Goal: Task Accomplishment & Management: Manage account settings

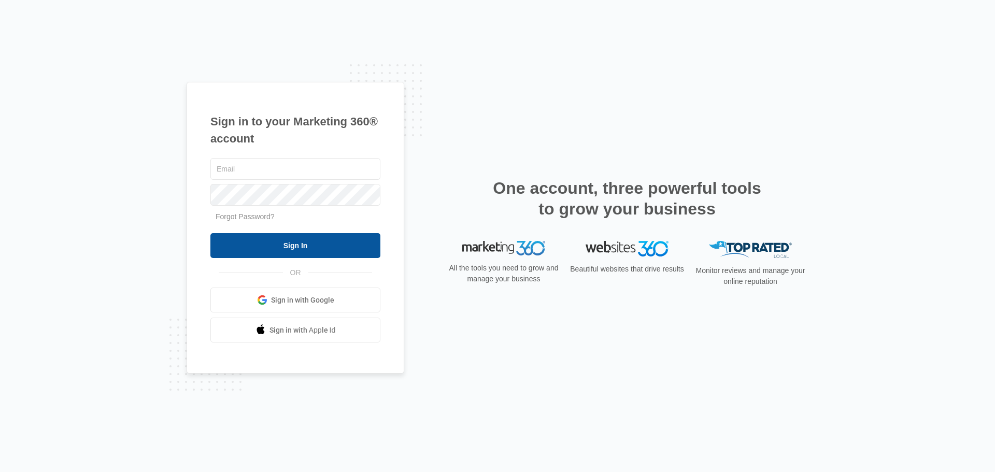
type input "[PERSON_NAME][EMAIL_ADDRESS][DOMAIN_NAME]"
drag, startPoint x: 294, startPoint y: 234, endPoint x: 301, endPoint y: 247, distance: 14.4
click at [295, 234] on input "Sign In" at bounding box center [295, 245] width 170 height 25
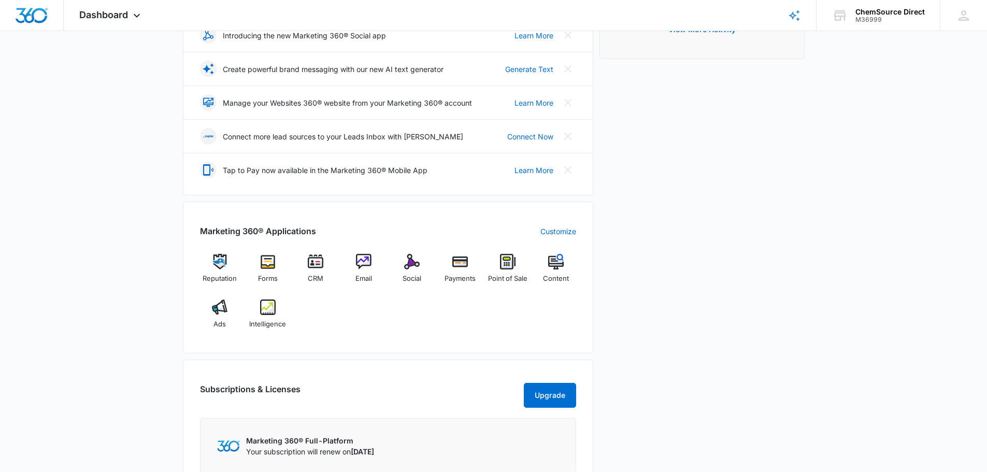
scroll to position [207, 0]
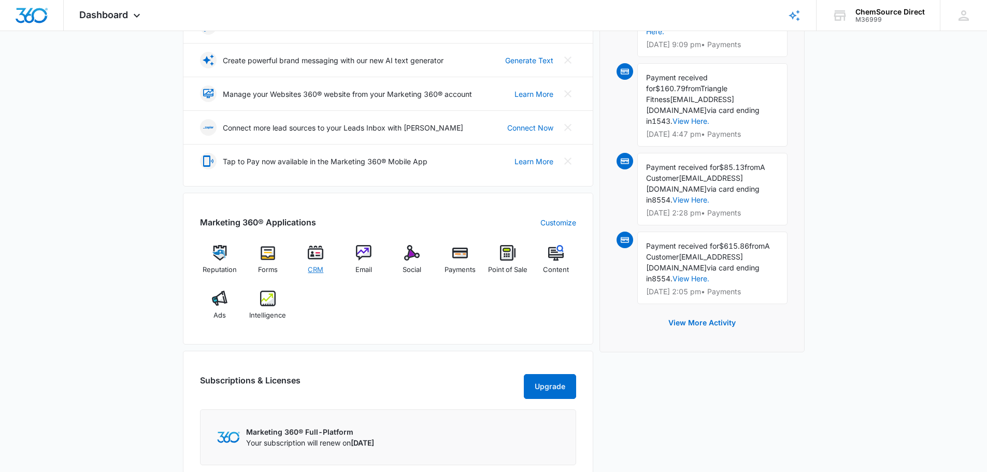
click at [314, 263] on div "CRM" at bounding box center [316, 263] width 40 height 37
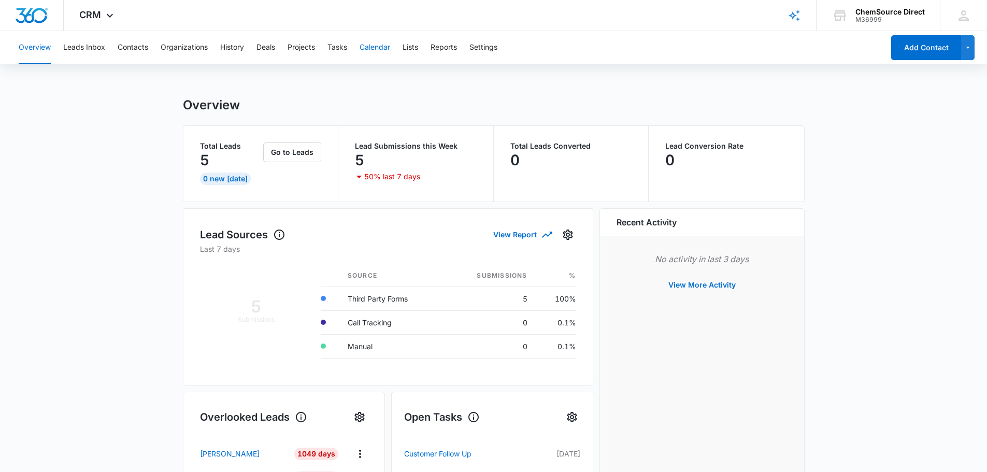
click at [378, 45] on button "Calendar" at bounding box center [375, 47] width 31 height 33
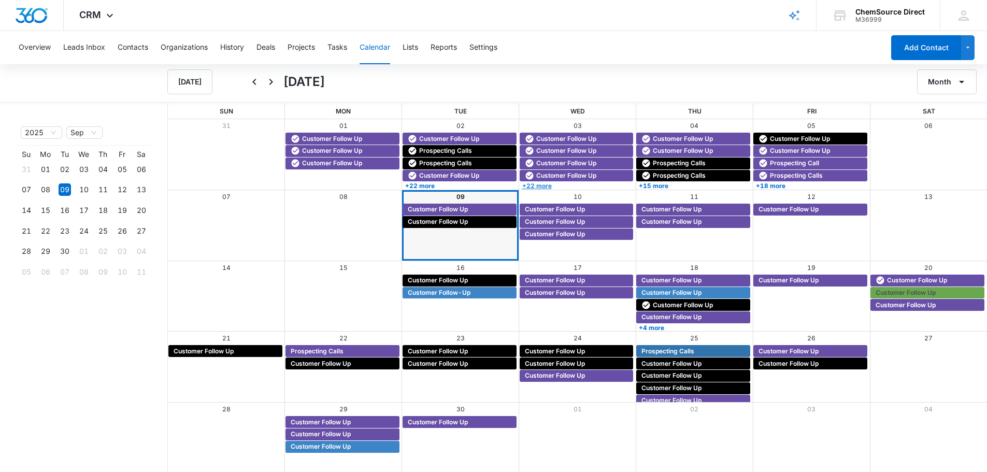
click at [597, 183] on link "+22 more" at bounding box center [577, 186] width 114 height 8
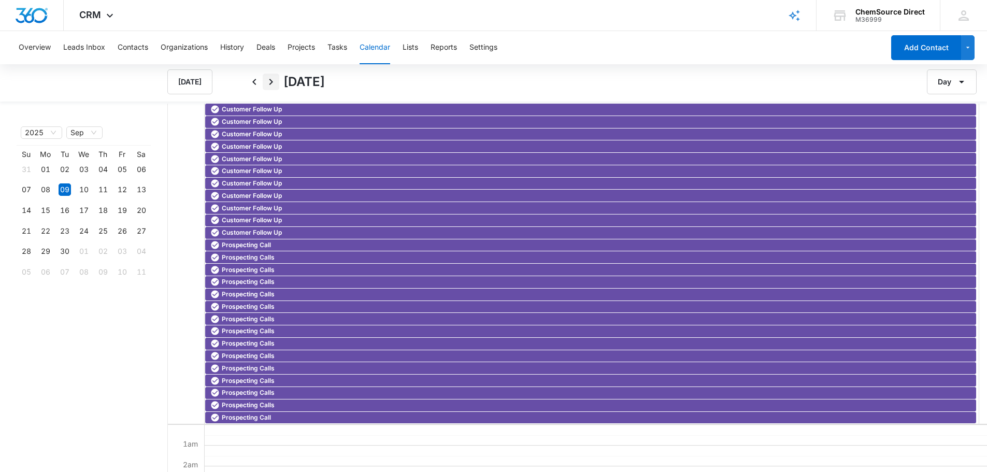
click at [269, 81] on icon "Next" at bounding box center [271, 82] width 12 height 12
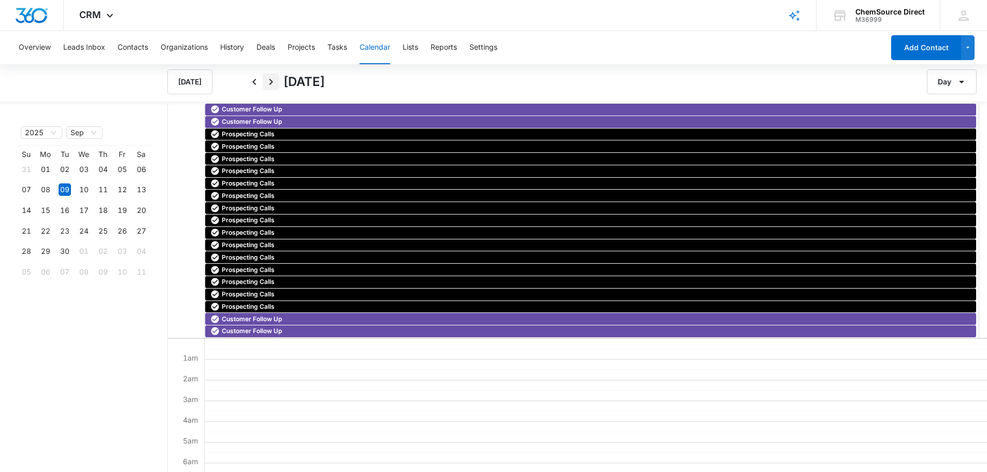
click at [273, 81] on icon "Next" at bounding box center [271, 82] width 12 height 12
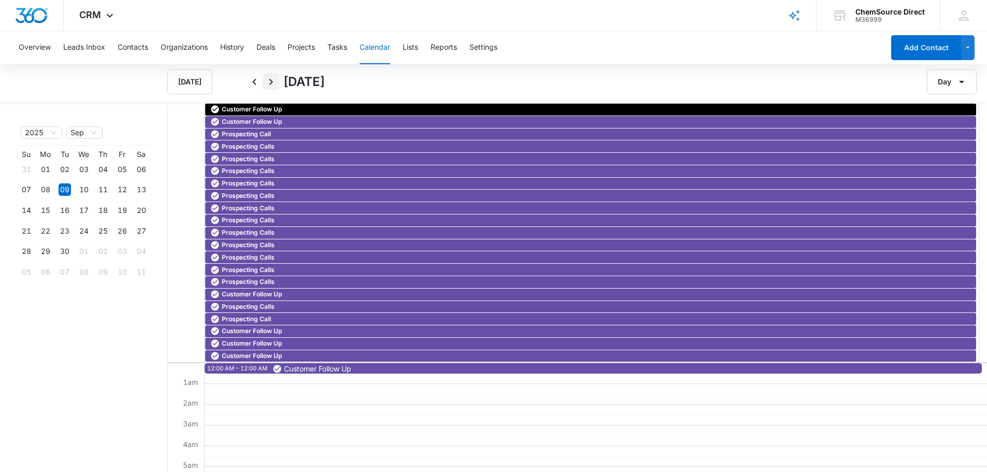
click at [275, 81] on icon "Next" at bounding box center [271, 82] width 12 height 12
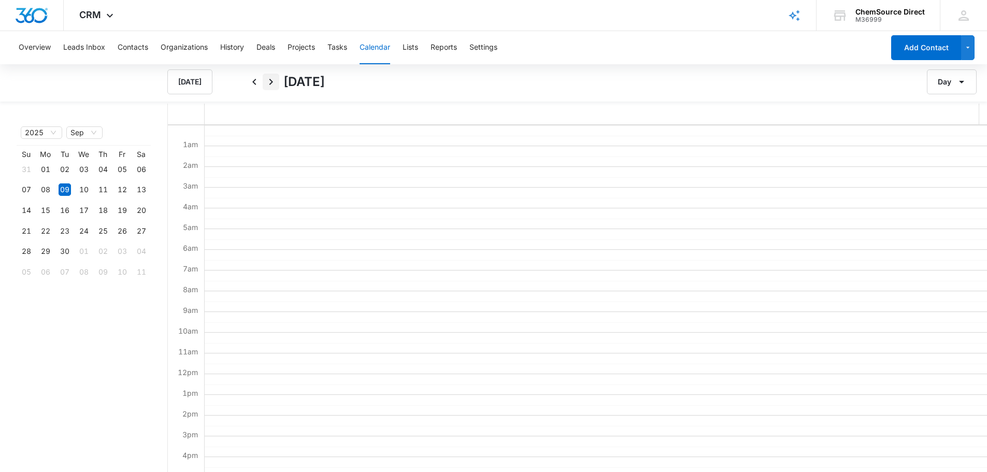
click at [275, 81] on icon "Next" at bounding box center [271, 82] width 12 height 12
click at [380, 53] on button "Calendar" at bounding box center [375, 47] width 31 height 33
click at [953, 77] on button "Day" at bounding box center [952, 81] width 50 height 25
click at [942, 117] on div "Month" at bounding box center [938, 114] width 27 height 7
